Goal: Communication & Community: Answer question/provide support

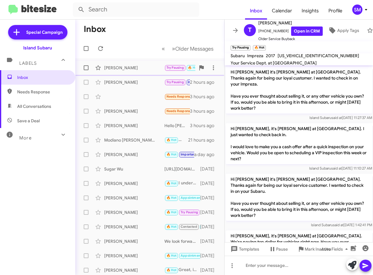
scroll to position [185, 0]
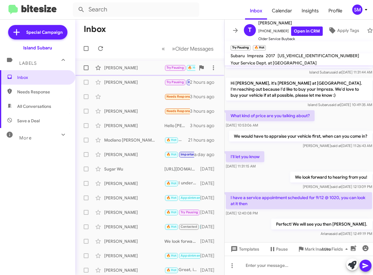
click at [152, 68] on div "[PERSON_NAME]" at bounding box center [134, 68] width 60 height 6
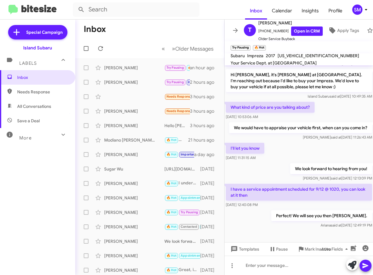
scroll to position [197, 0]
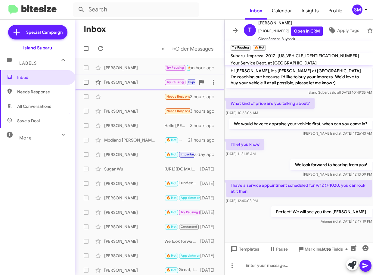
click at [127, 81] on div "[PERSON_NAME]" at bounding box center [134, 82] width 60 height 6
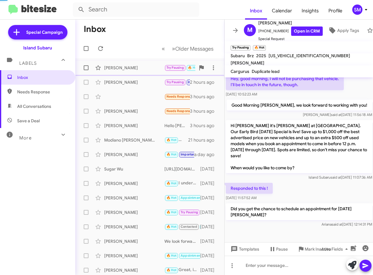
scroll to position [123, 0]
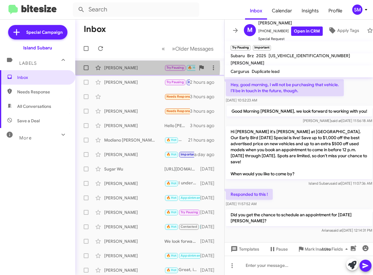
click at [146, 66] on div "[PERSON_NAME]" at bounding box center [134, 68] width 60 height 6
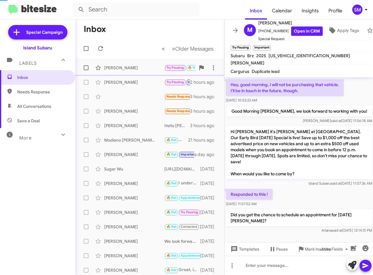
scroll to position [197, 0]
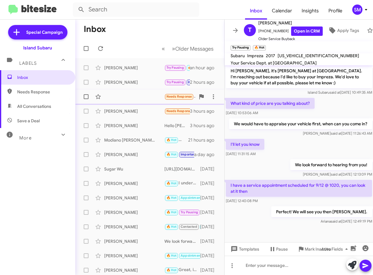
click at [109, 97] on div "Needs Response God bless, you have an amazing weekend and a great holiday!!! I …" at bounding box center [149, 97] width 139 height 12
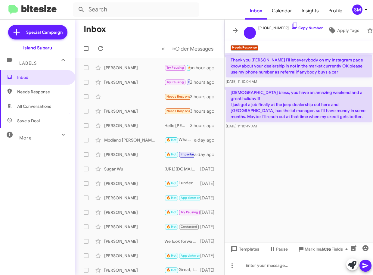
click at [274, 267] on div at bounding box center [298, 264] width 149 height 19
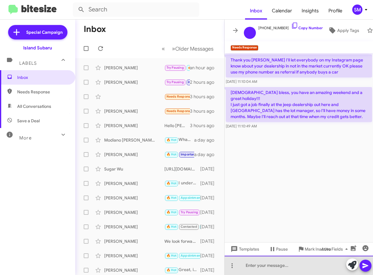
click at [255, 266] on div at bounding box center [298, 264] width 149 height 19
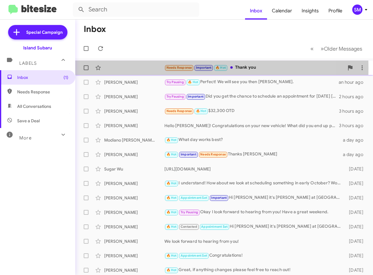
click at [123, 68] on div "Needs Response Important 🔥 Hot Thank you 9 minutes ago" at bounding box center [224, 68] width 288 height 12
